Goal: Task Accomplishment & Management: Manage account settings

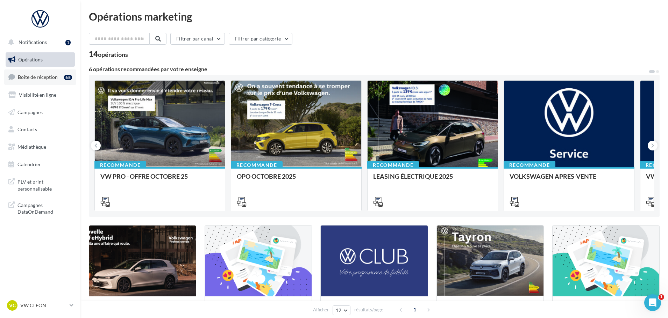
click at [45, 77] on span "Boîte de réception" at bounding box center [38, 77] width 40 height 6
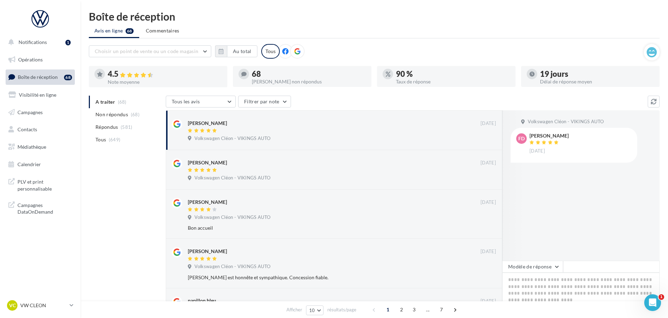
click at [31, 304] on p "VW CLEON" at bounding box center [43, 305] width 46 height 7
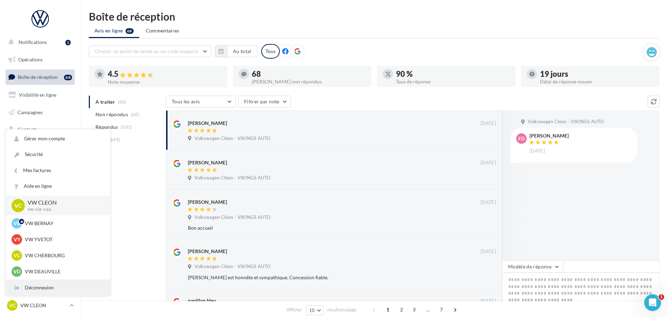
click at [34, 292] on div "Déconnexion" at bounding box center [58, 288] width 104 height 16
